Goal: Task Accomplishment & Management: Complete application form

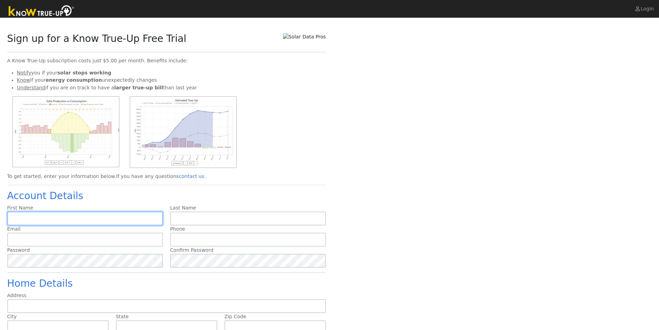
click at [97, 216] on input "text" at bounding box center [85, 218] width 156 height 14
type input "Joy"
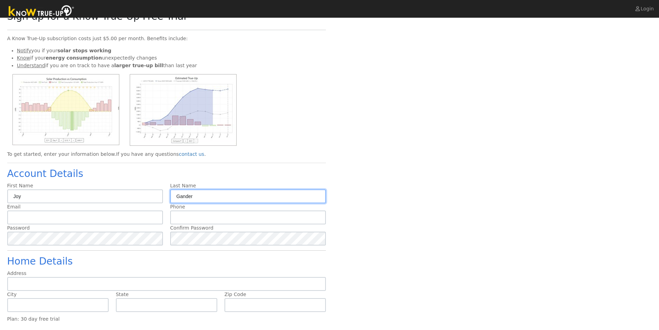
scroll to position [35, 0]
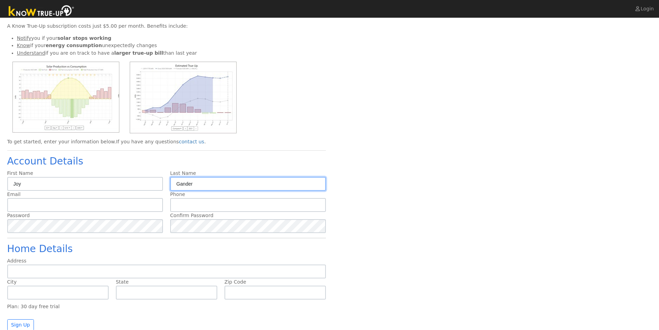
type input "Gander"
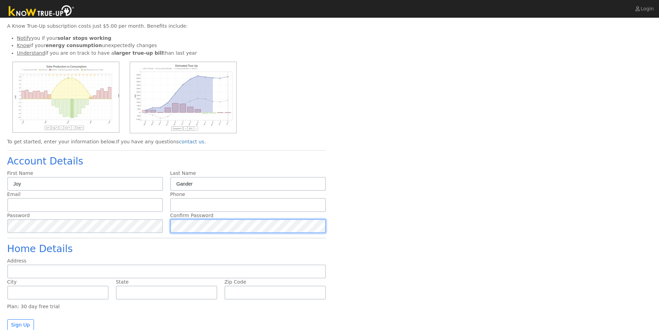
scroll to position [40, 0]
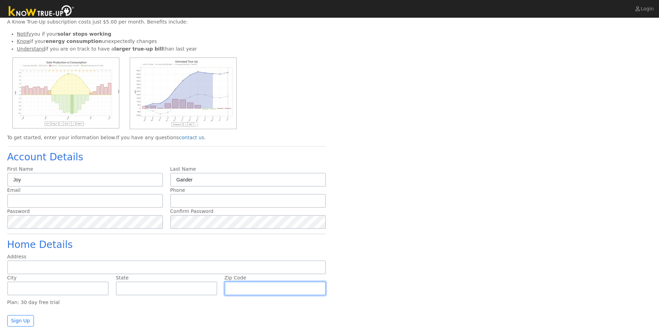
click at [268, 283] on input "text" at bounding box center [274, 288] width 101 height 14
type input "95742"
click at [18, 324] on button "Sign Up" at bounding box center [20, 321] width 27 height 12
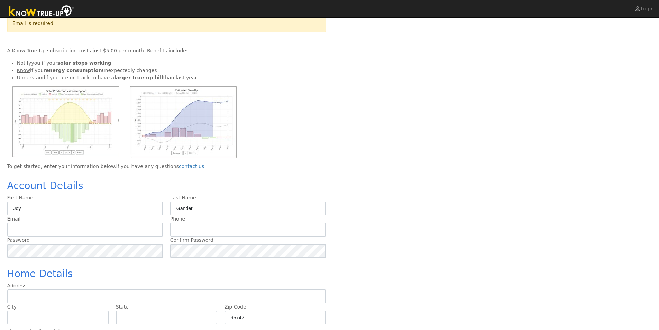
scroll to position [62, 0]
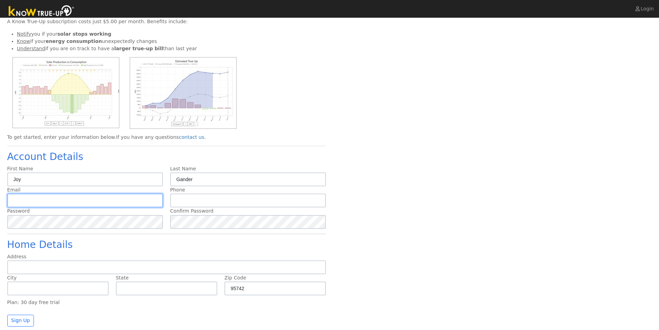
click at [85, 199] on input "text" at bounding box center [85, 200] width 156 height 14
drag, startPoint x: 38, startPoint y: 202, endPoint x: 34, endPoint y: 202, distance: 3.8
click at [34, 202] on input "xcharles599@gmail.com" at bounding box center [85, 200] width 156 height 14
type input "xcharles569@gmail.com"
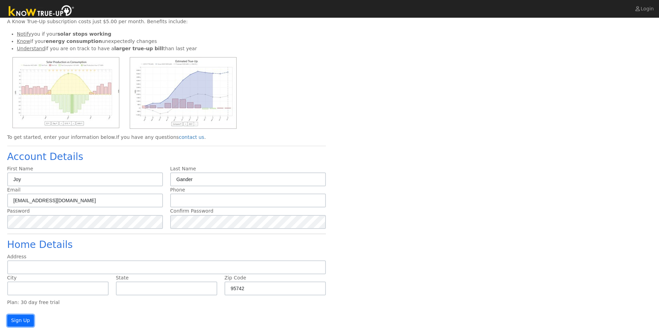
click at [24, 322] on button "Sign Up" at bounding box center [20, 320] width 27 height 12
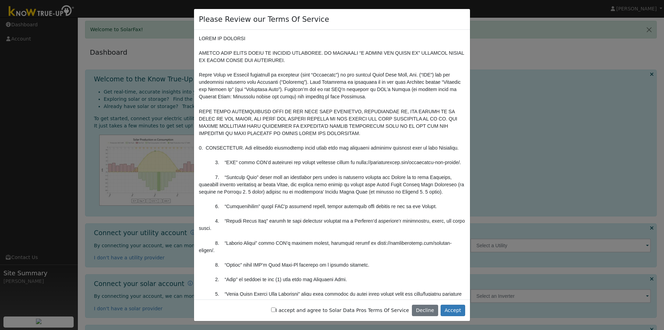
click at [406, 309] on label "I accept and agree to Solar Data Pros Terms Of Service" at bounding box center [340, 309] width 138 height 7
click at [276, 309] on input "I accept and agree to Solar Data Pros Terms Of Service" at bounding box center [273, 309] width 4 height 4
checkbox input "true"
click at [449, 310] on button "Accept" at bounding box center [453, 310] width 25 height 12
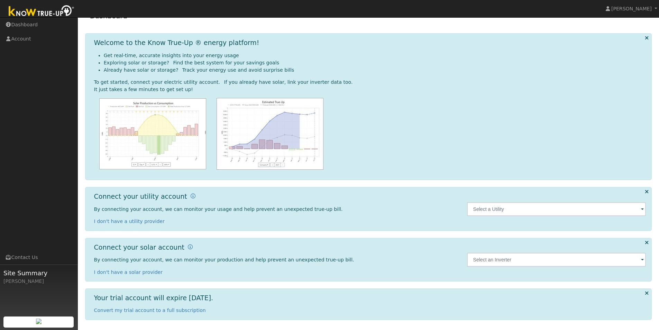
scroll to position [37, 0]
click at [523, 209] on input "text" at bounding box center [556, 209] width 179 height 14
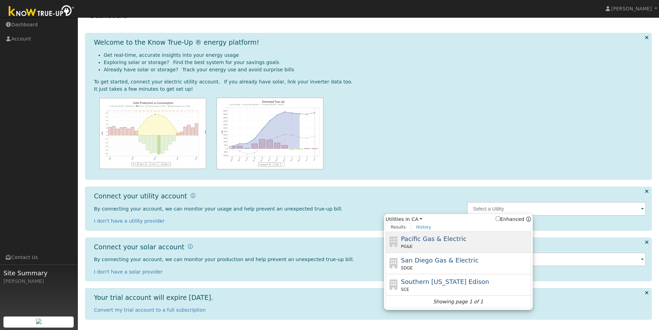
click at [508, 242] on div "Pacific Gas & Electric PG&E" at bounding box center [465, 242] width 128 height 16
type input "PG&E"
